Goal: Information Seeking & Learning: Learn about a topic

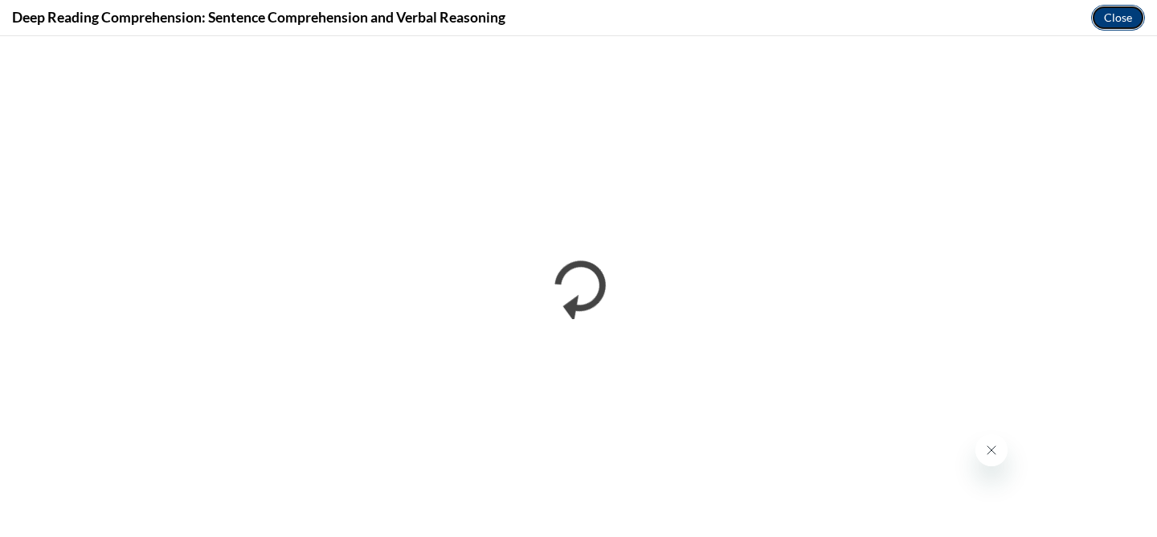
click at [1112, 16] on button "Close" at bounding box center [1118, 18] width 54 height 26
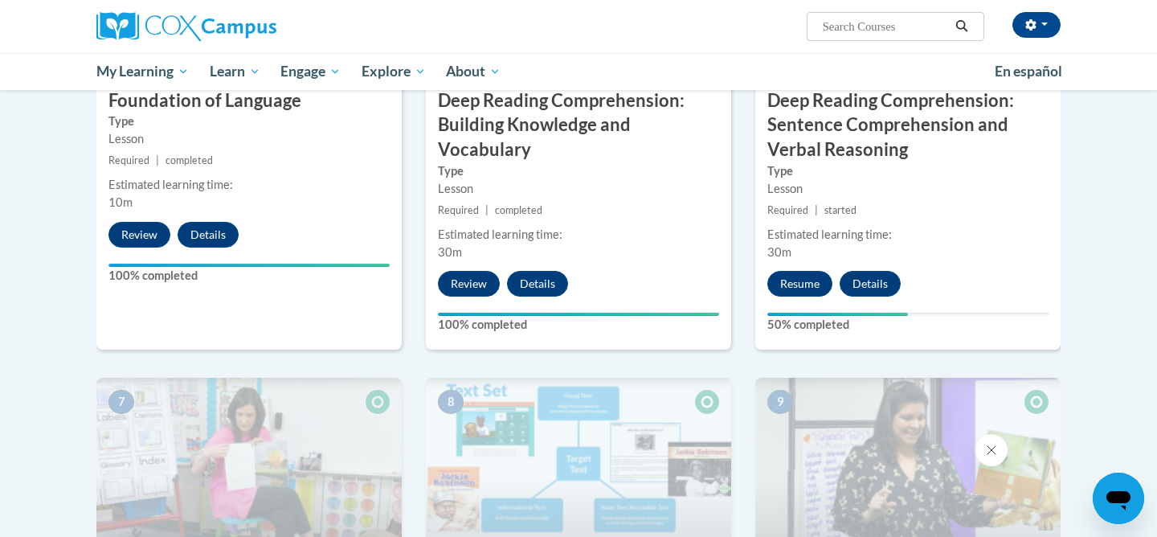
scroll to position [928, 0]
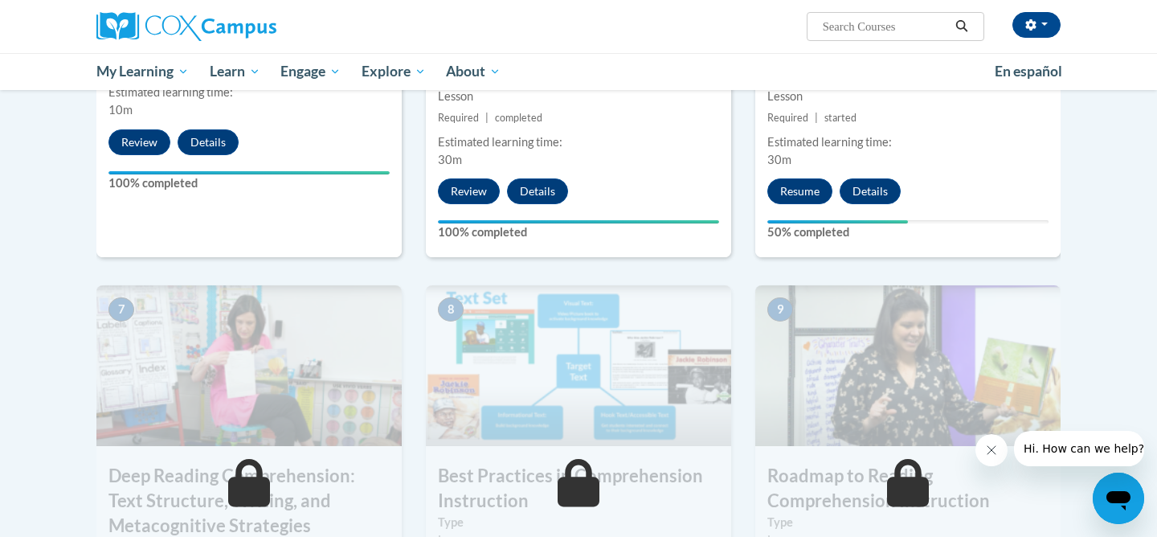
scroll to position [1020, 0]
click at [804, 191] on button "Resume" at bounding box center [799, 192] width 65 height 26
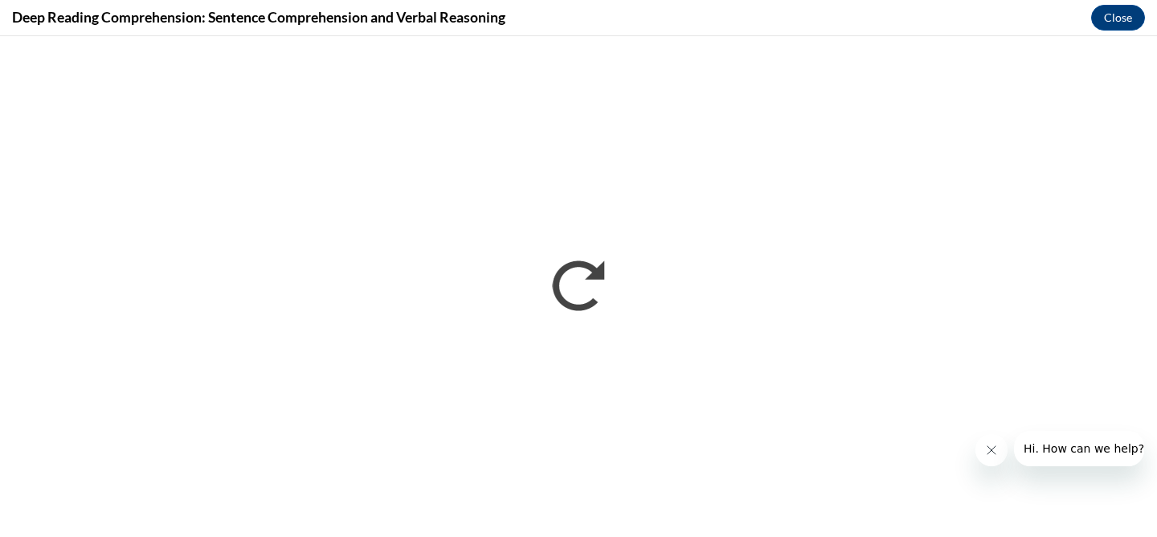
scroll to position [0, 0]
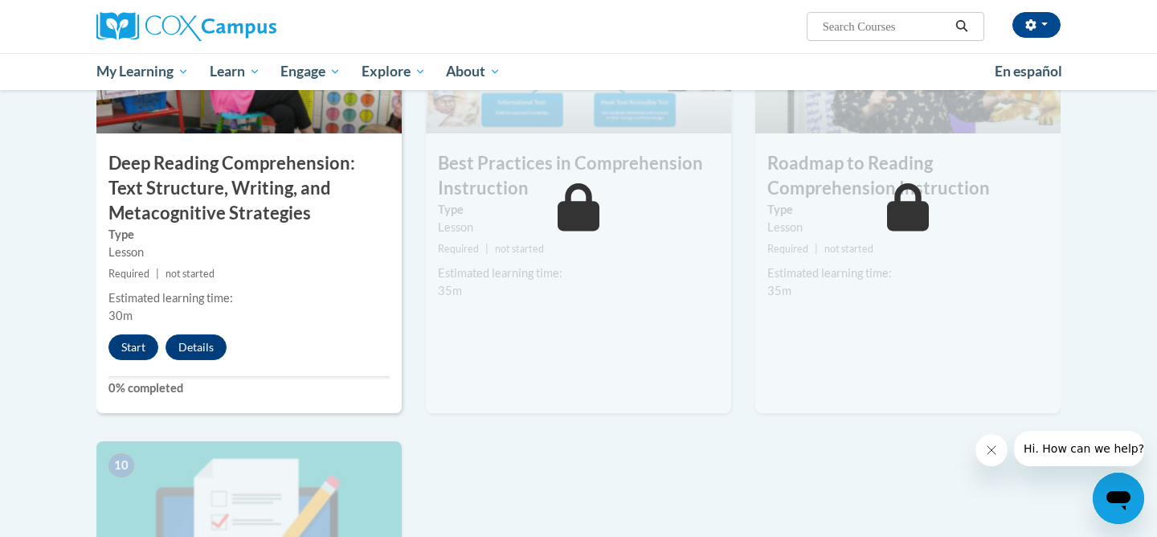
scroll to position [1337, 0]
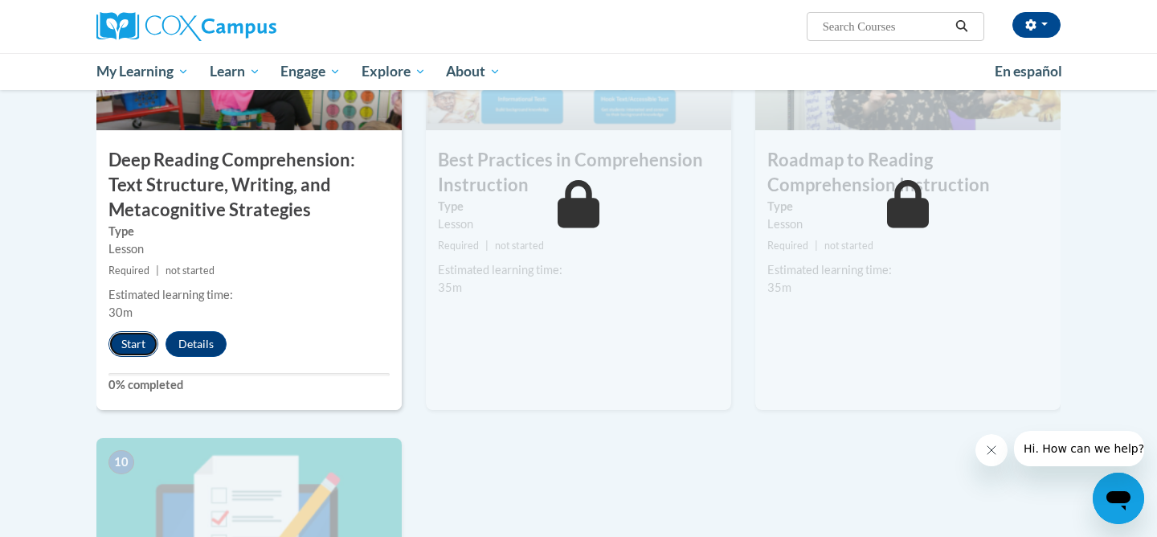
click at [135, 336] on button "Start" at bounding box center [133, 344] width 50 height 26
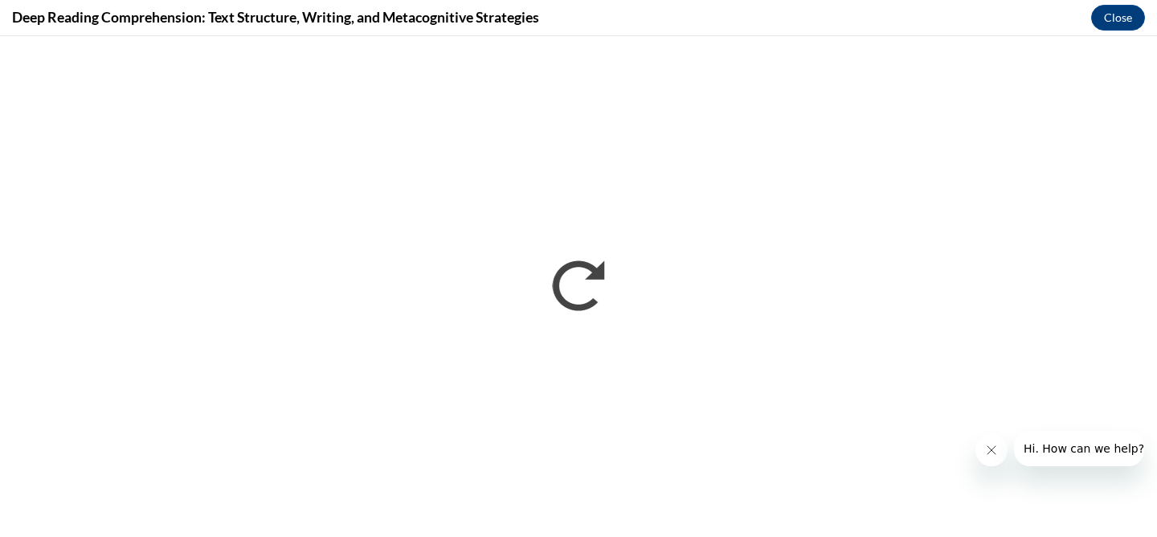
scroll to position [0, 0]
